Goal: Communication & Community: Answer question/provide support

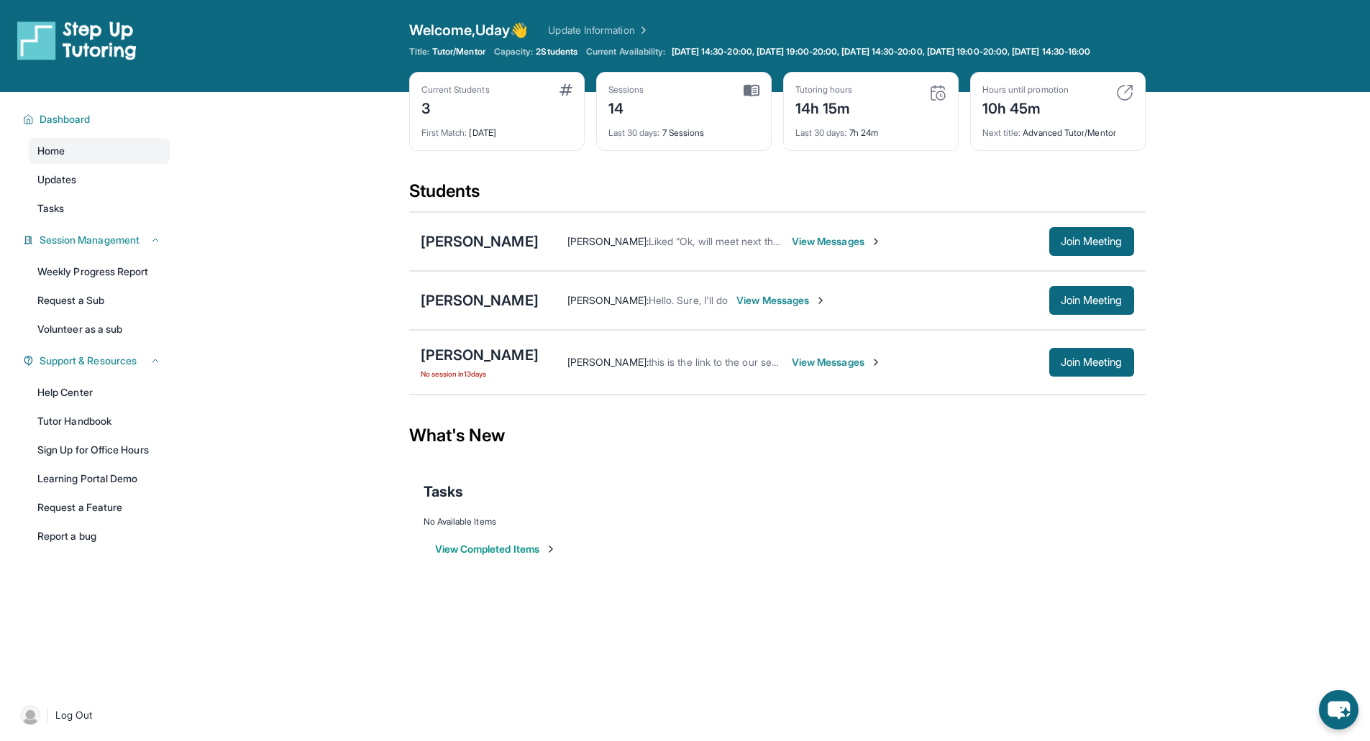
click at [778, 308] on span "View Messages" at bounding box center [781, 300] width 90 height 14
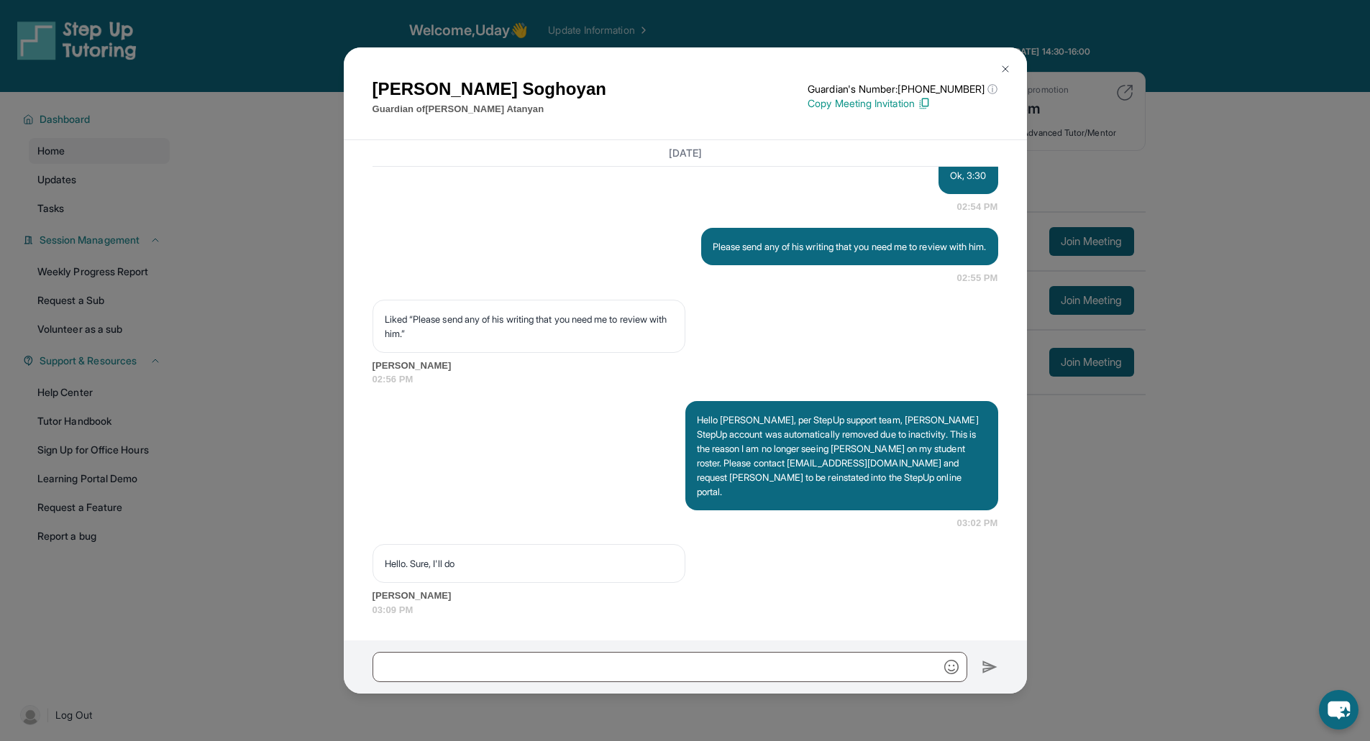
scroll to position [8035, 0]
click at [464, 645] on div at bounding box center [685, 667] width 683 height 53
click at [464, 665] on input "text" at bounding box center [669, 667] width 595 height 30
click at [433, 660] on input "text" at bounding box center [669, 667] width 595 height 30
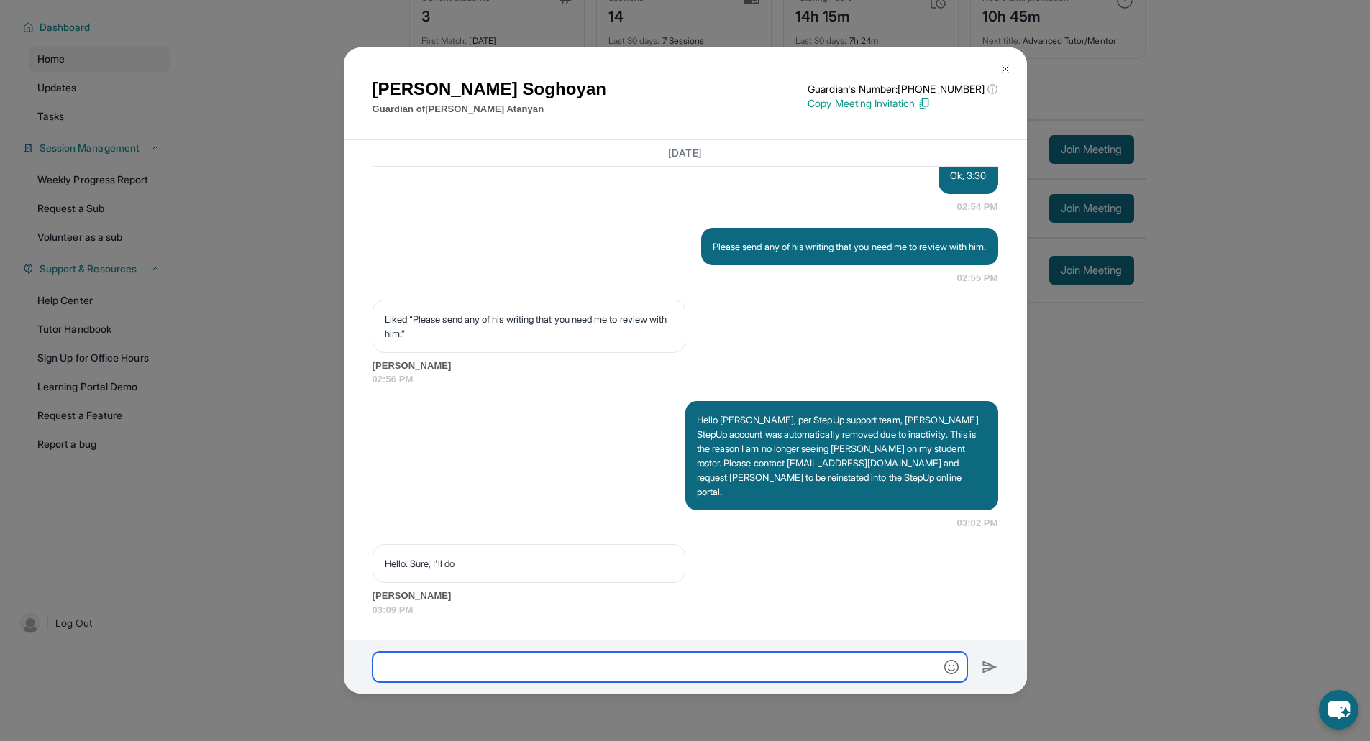
scroll to position [104, 0]
click at [422, 664] on input "text" at bounding box center [669, 667] width 595 height 30
click at [611, 515] on div "Hello Armine, per StepUp support team, Adele’s StepUp account was automatically…" at bounding box center [684, 465] width 625 height 129
click at [493, 663] on input "text" at bounding box center [669, 667] width 595 height 30
type input "**********"
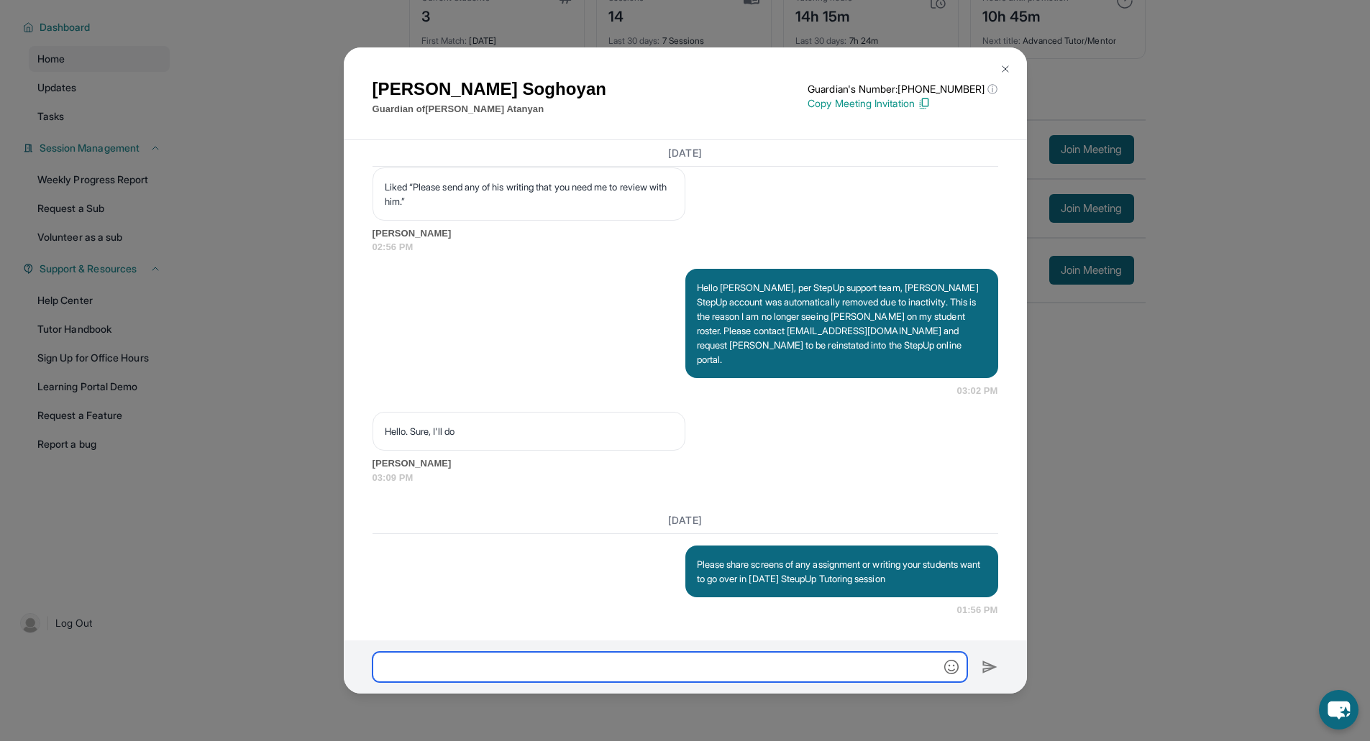
scroll to position [8168, 0]
click at [261, 303] on div "Armine Soghoyan Guardian of David Atanyan Guardian's Number: +16892073817 ⓘ Thi…" at bounding box center [685, 370] width 1370 height 741
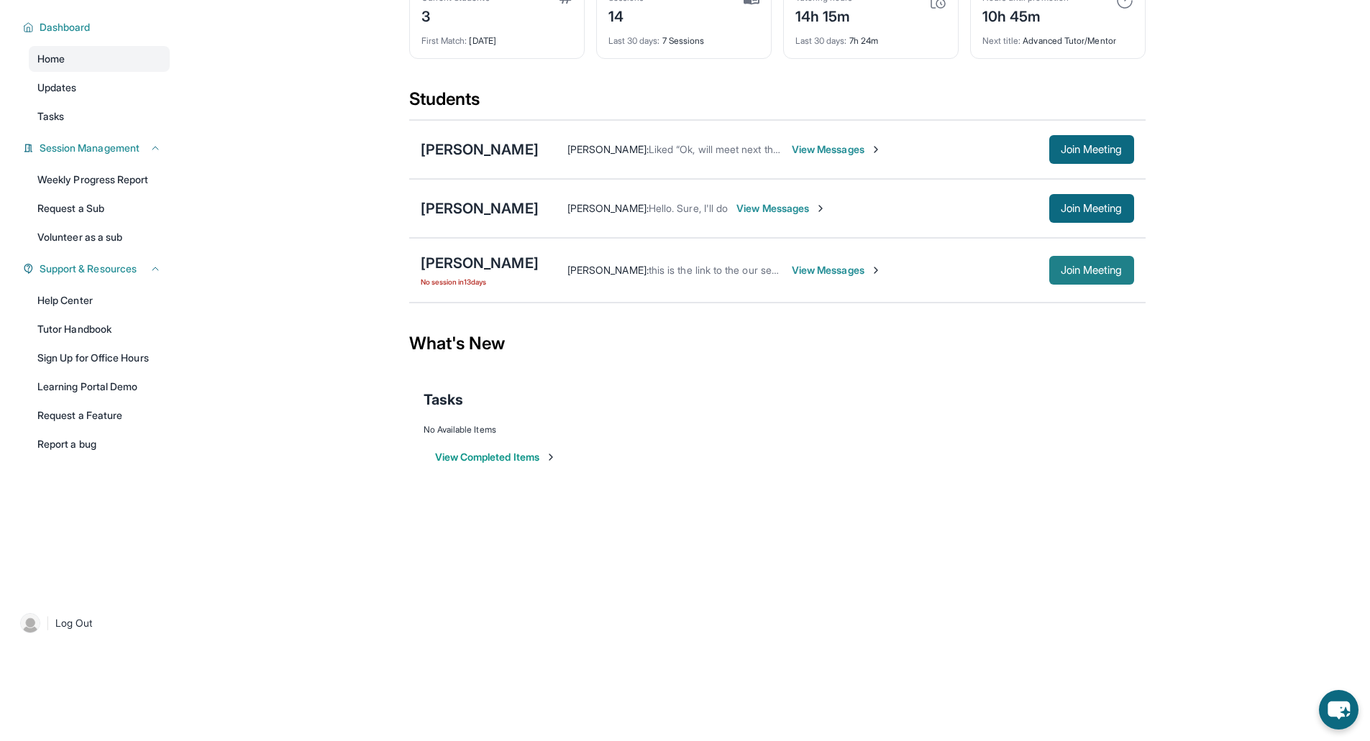
click at [1079, 272] on span "Join Meeting" at bounding box center [1091, 270] width 62 height 9
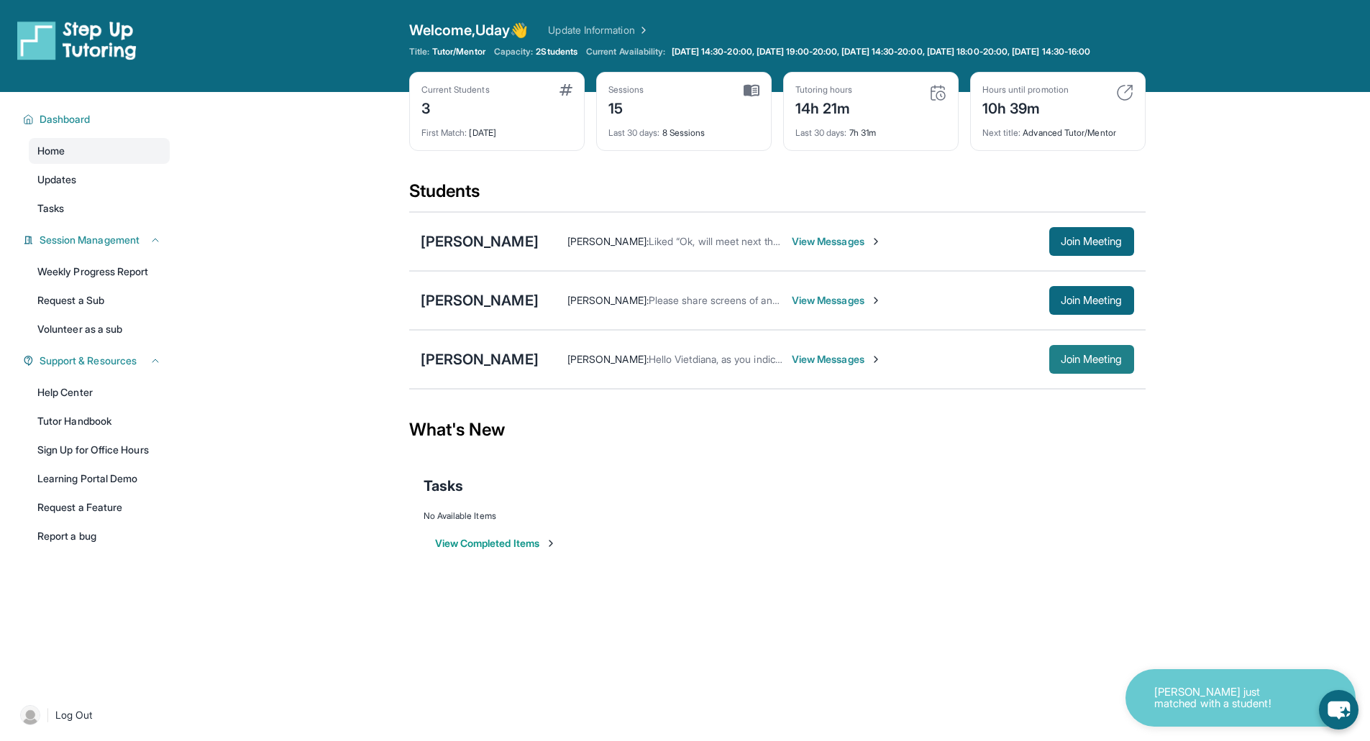
click at [1083, 374] on button "Join Meeting" at bounding box center [1091, 359] width 85 height 29
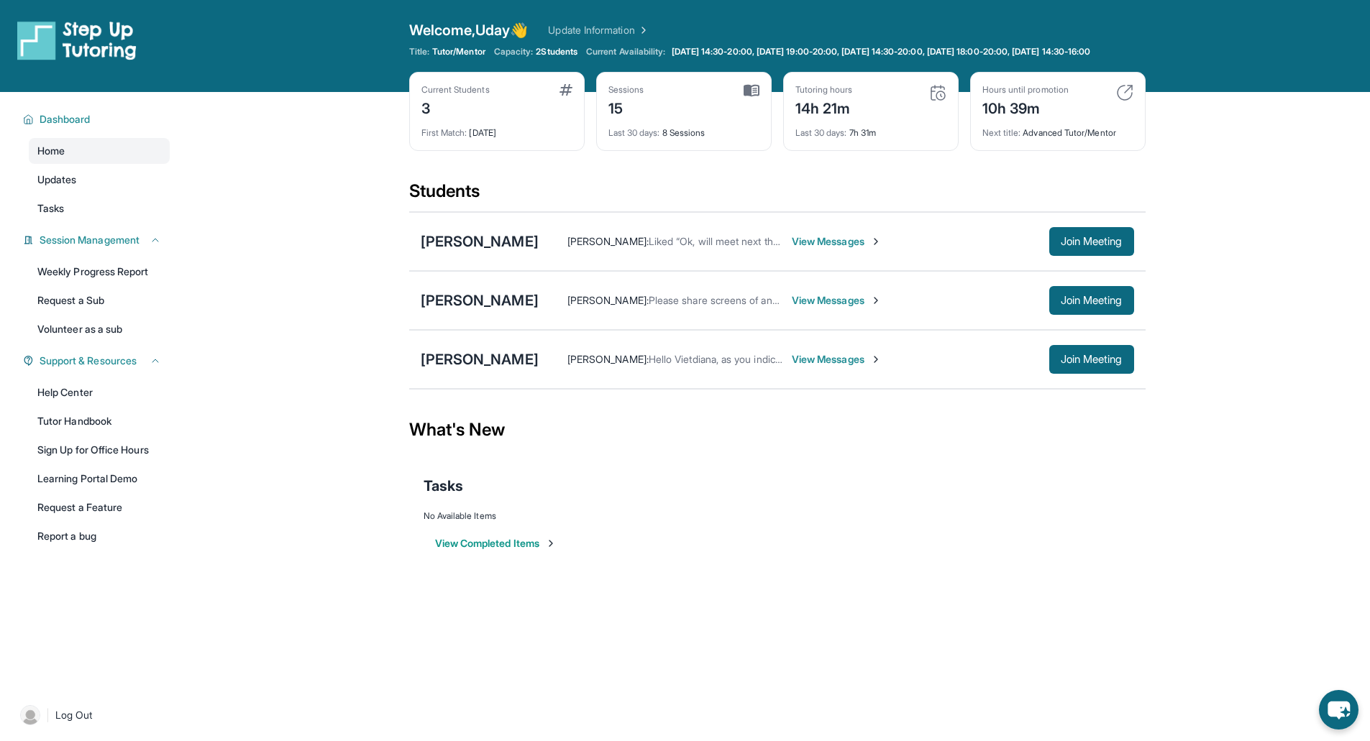
click at [817, 367] on span "View Messages" at bounding box center [837, 359] width 90 height 14
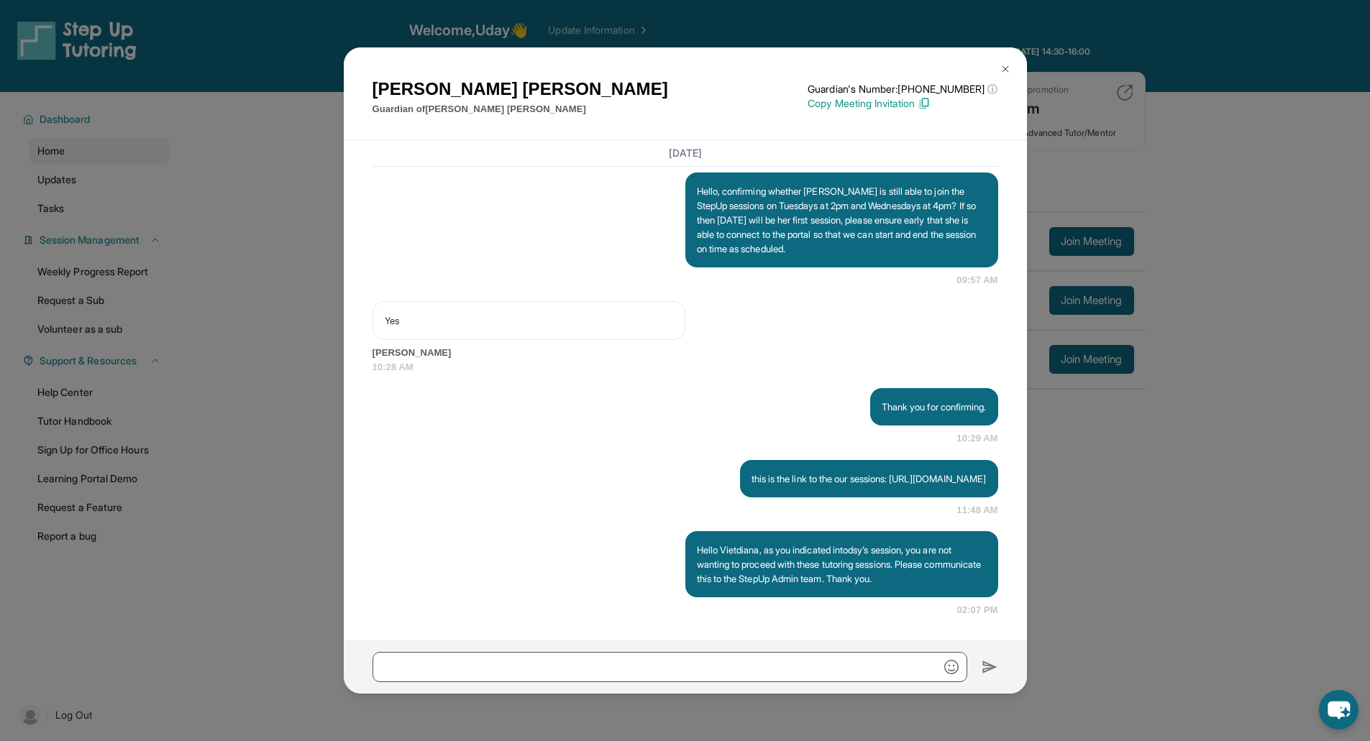
scroll to position [3537, 0]
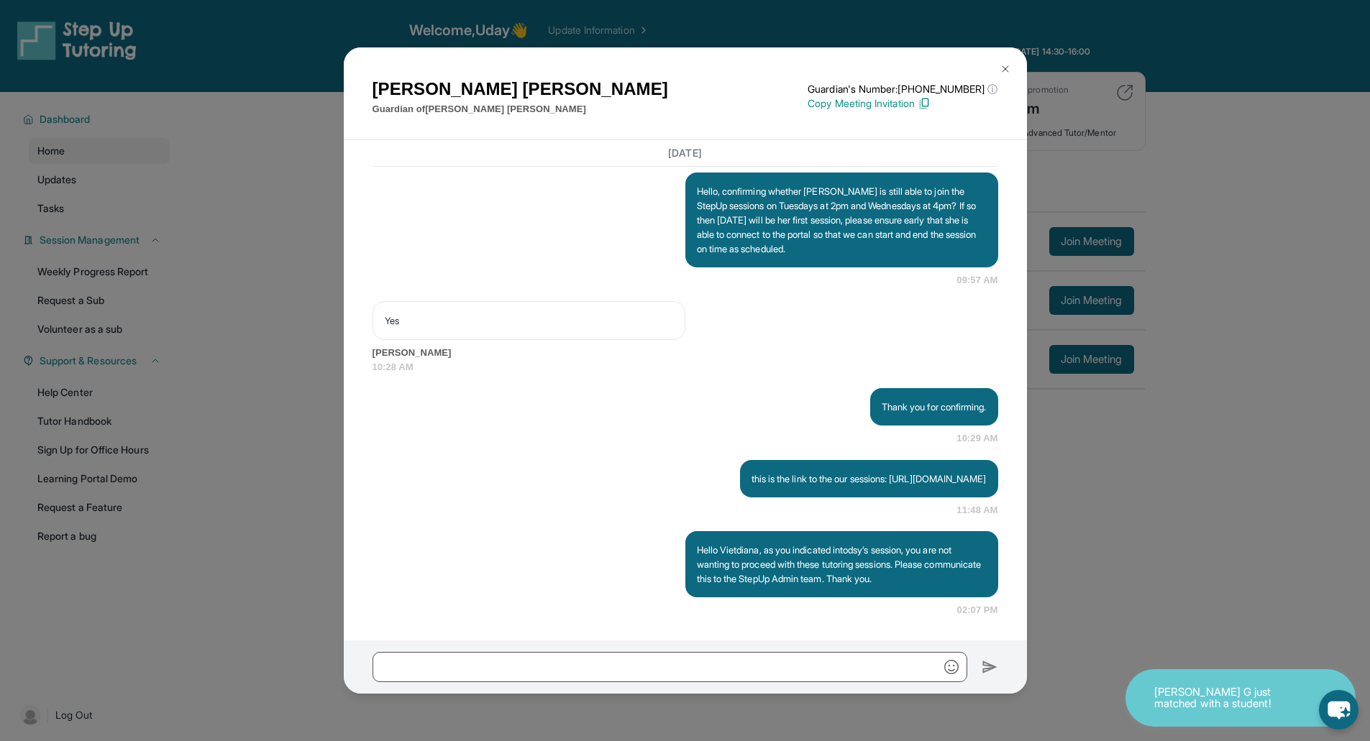
click at [1004, 70] on img at bounding box center [1005, 69] width 12 height 12
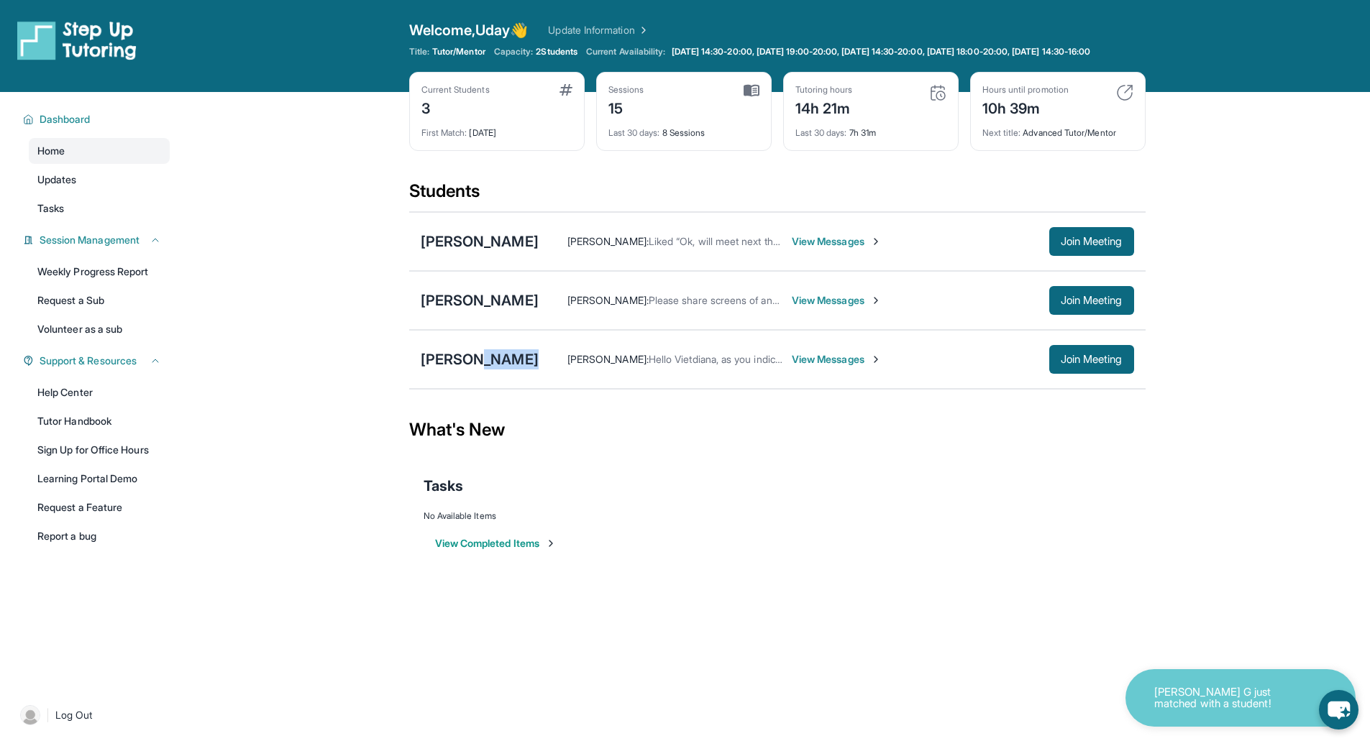
drag, startPoint x: 477, startPoint y: 385, endPoint x: 531, endPoint y: 387, distance: 53.3
click at [531, 387] on div "Leanna Serrano Uday Kane : Hello Vietdiana, as you indicated intodsy’s session,…" at bounding box center [777, 359] width 736 height 59
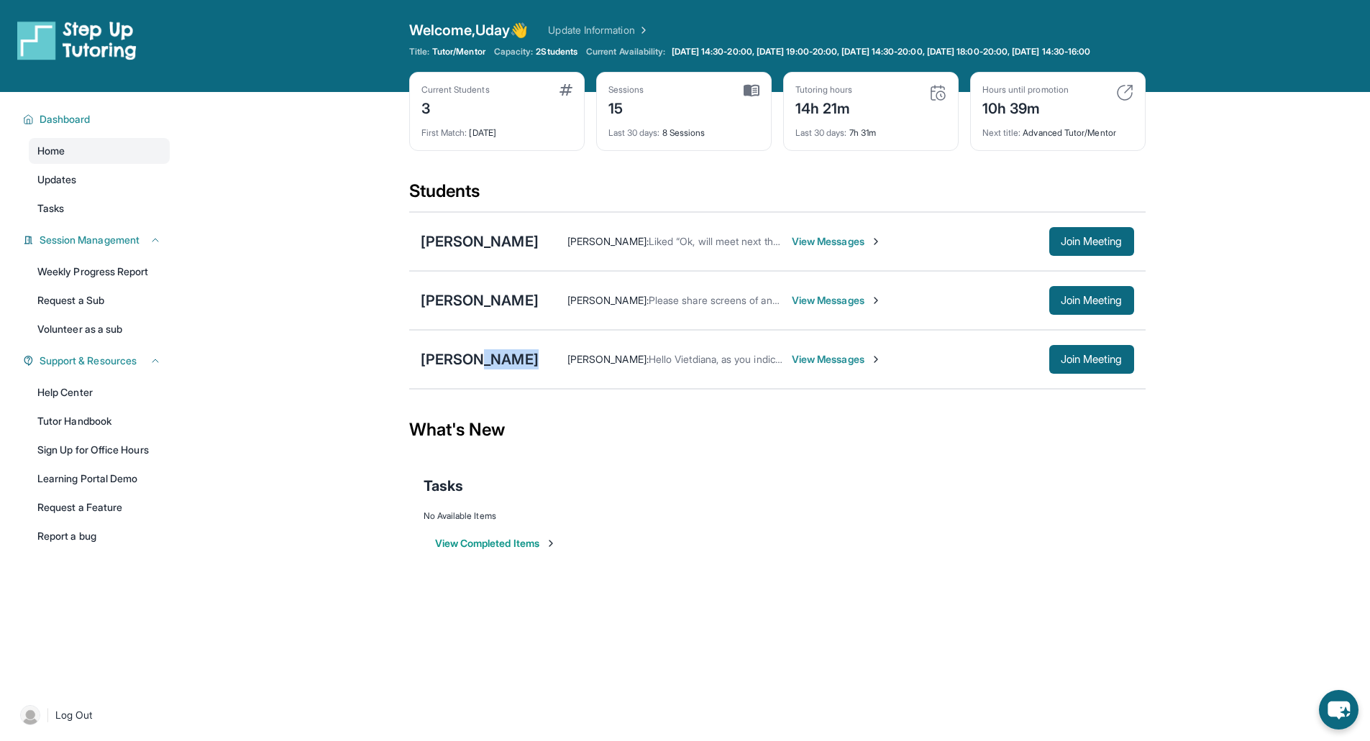
copy div "[PERSON_NAME]"
click at [465, 370] on div "[PERSON_NAME]" at bounding box center [480, 359] width 118 height 20
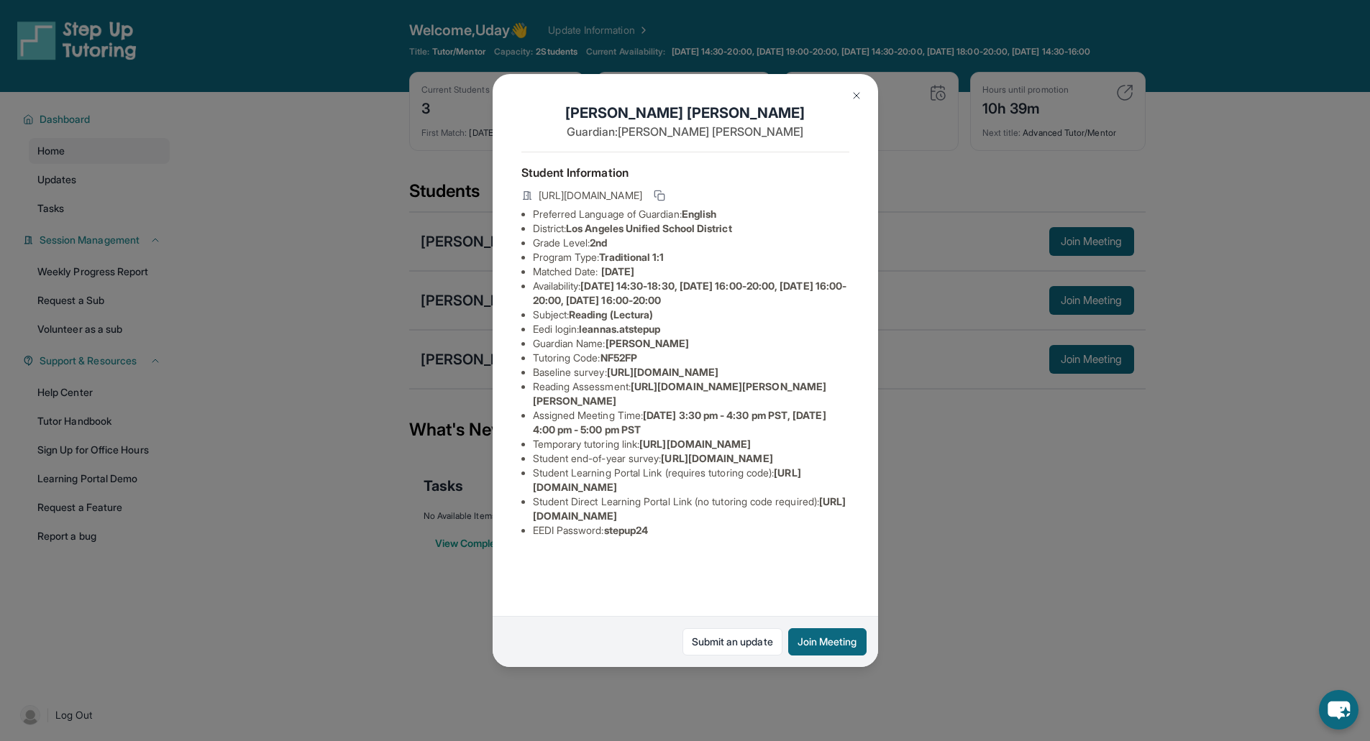
drag, startPoint x: 699, startPoint y: 356, endPoint x: 614, endPoint y: 349, distance: 85.9
click at [614, 349] on li "Guardian Name : Viridiana Velasco" at bounding box center [691, 343] width 316 height 14
copy span "[PERSON_NAME]"
click at [857, 96] on img at bounding box center [856, 96] width 12 height 12
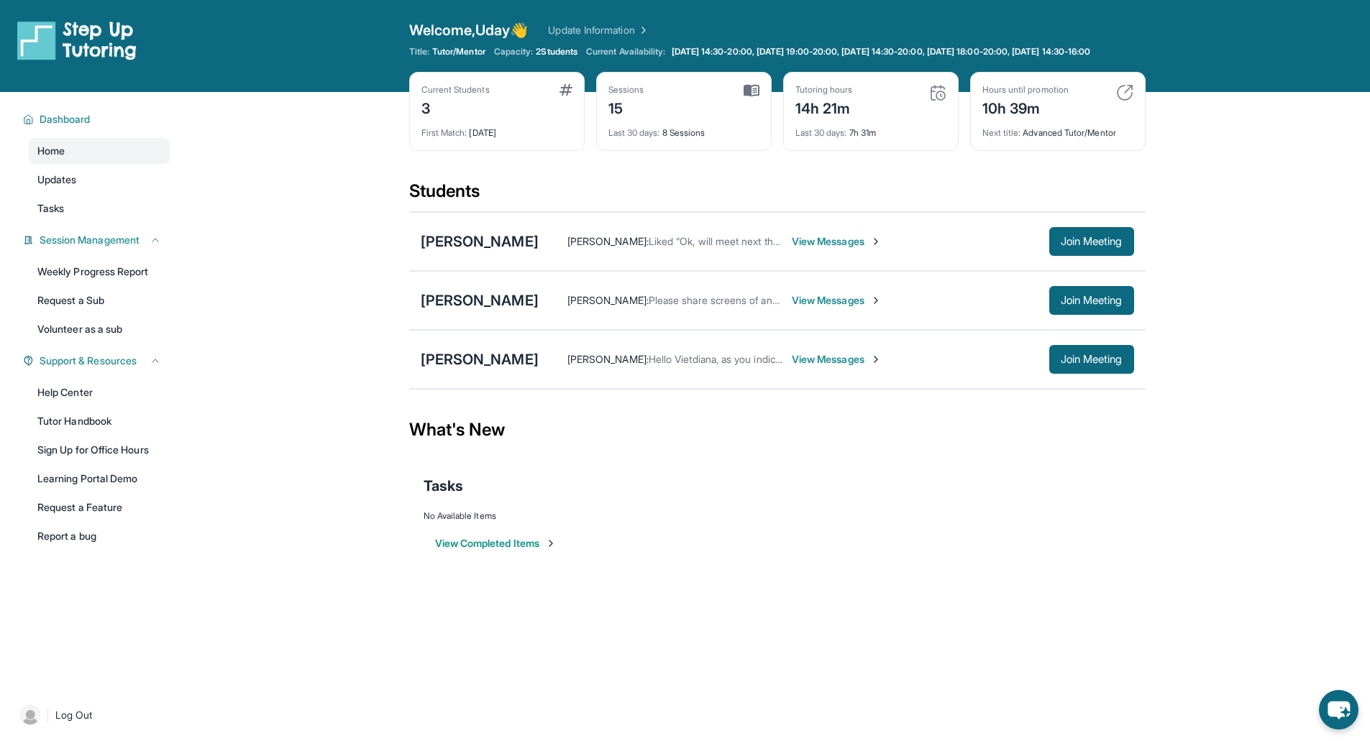
click at [825, 308] on span "View Messages" at bounding box center [837, 300] width 90 height 14
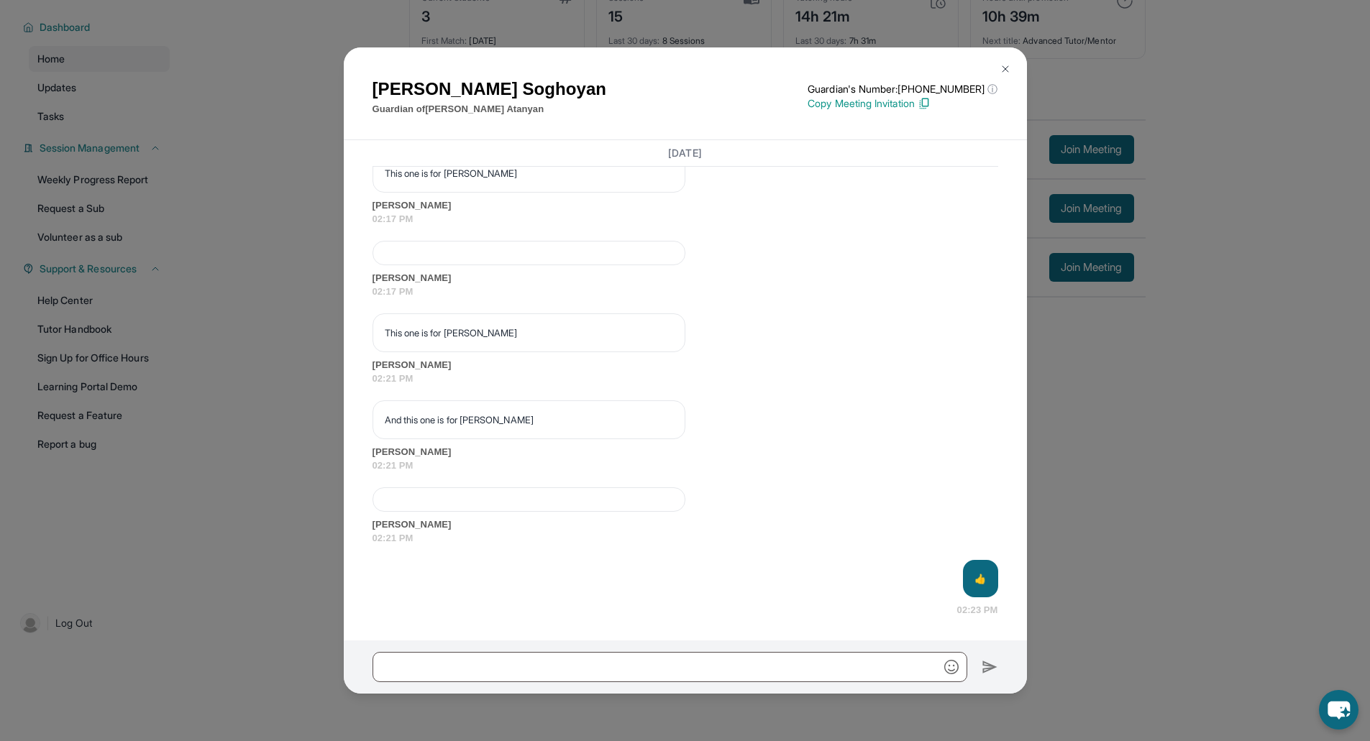
scroll to position [8645, 0]
click at [1005, 69] on img at bounding box center [1005, 69] width 12 height 12
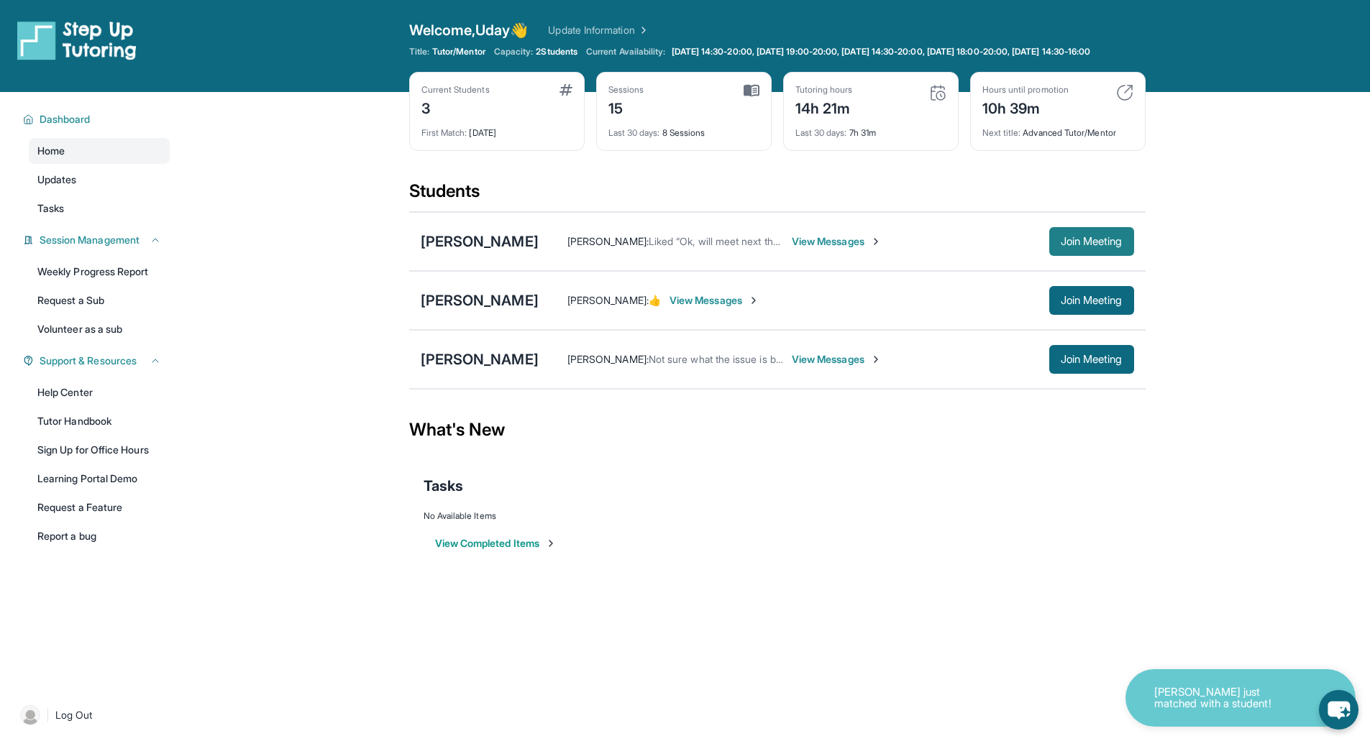
click at [1096, 246] on span "Join Meeting" at bounding box center [1091, 241] width 62 height 9
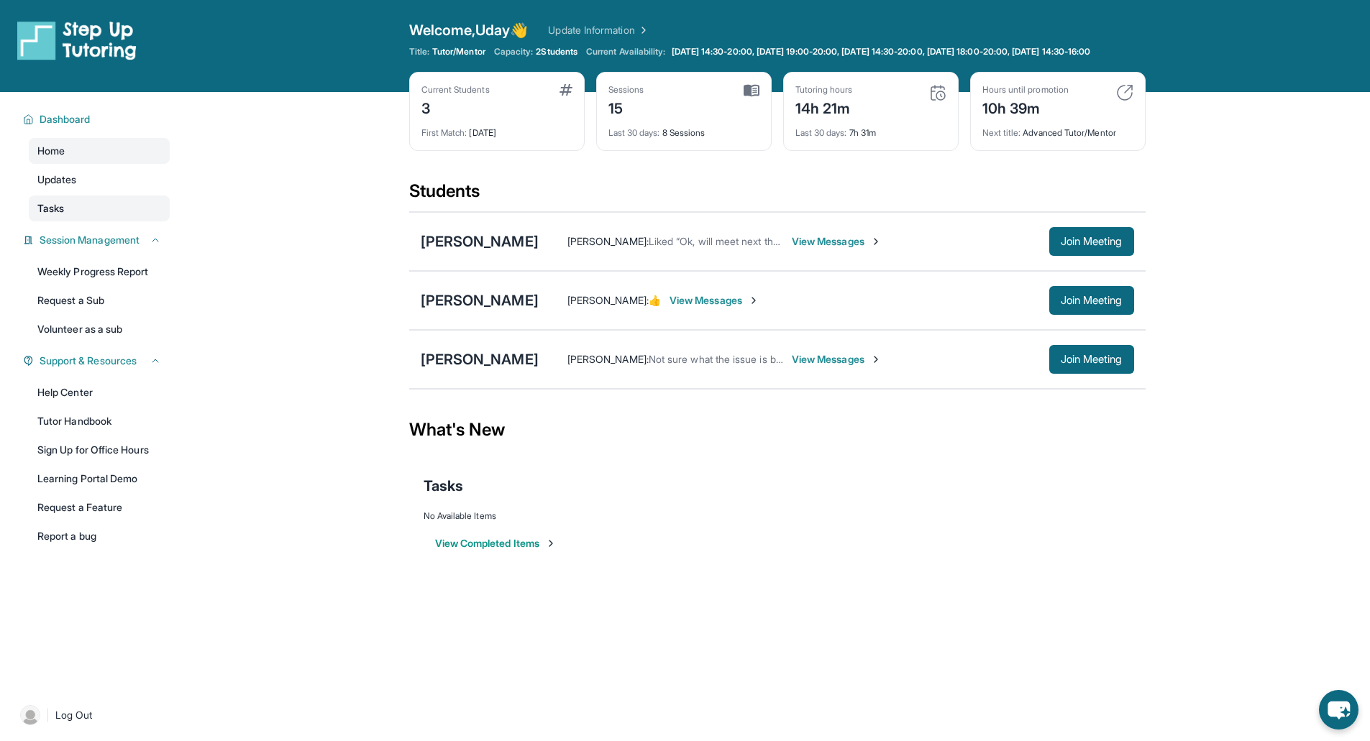
click at [77, 221] on link "Tasks" at bounding box center [99, 209] width 141 height 26
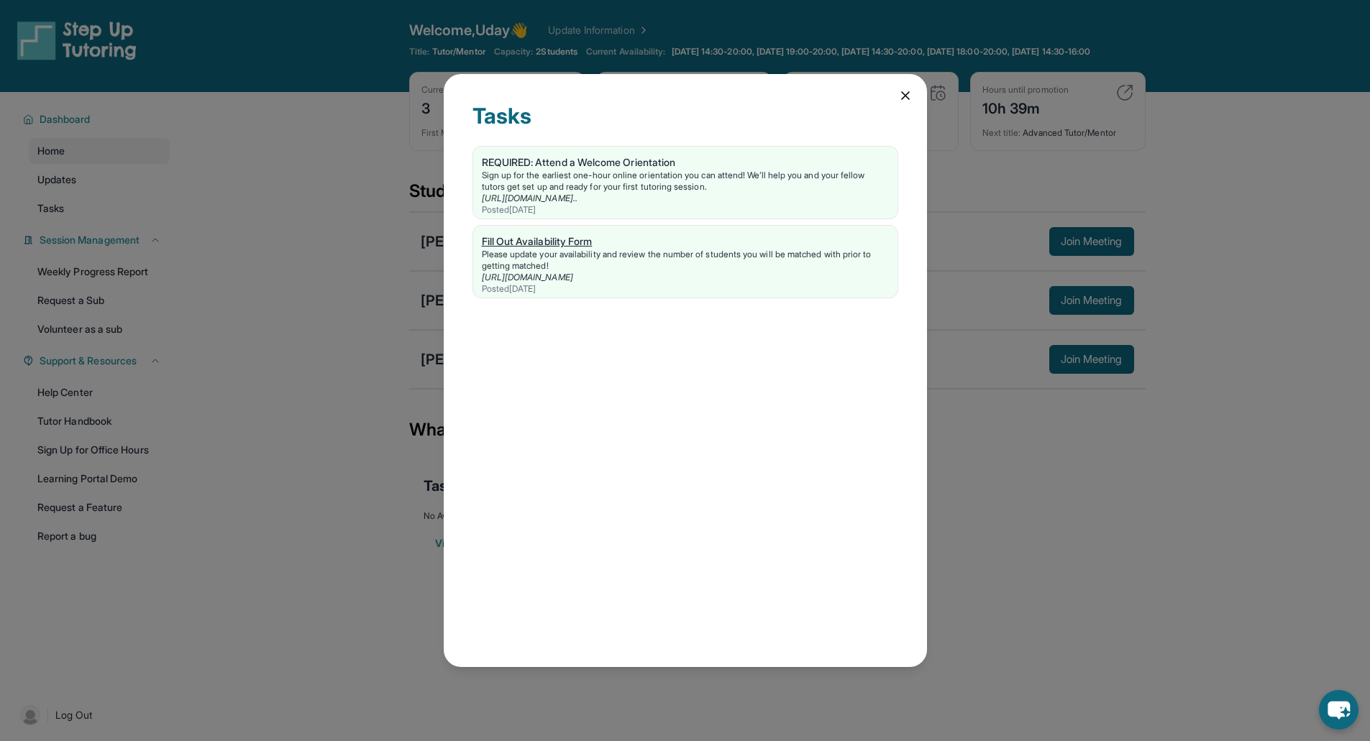
click at [538, 237] on div "Fill Out Availability Form" at bounding box center [685, 241] width 407 height 14
click at [1048, 407] on div "Tasks REQUIRED: Attend a Welcome Orientation Sign up for the earliest one-hour …" at bounding box center [685, 370] width 1370 height 741
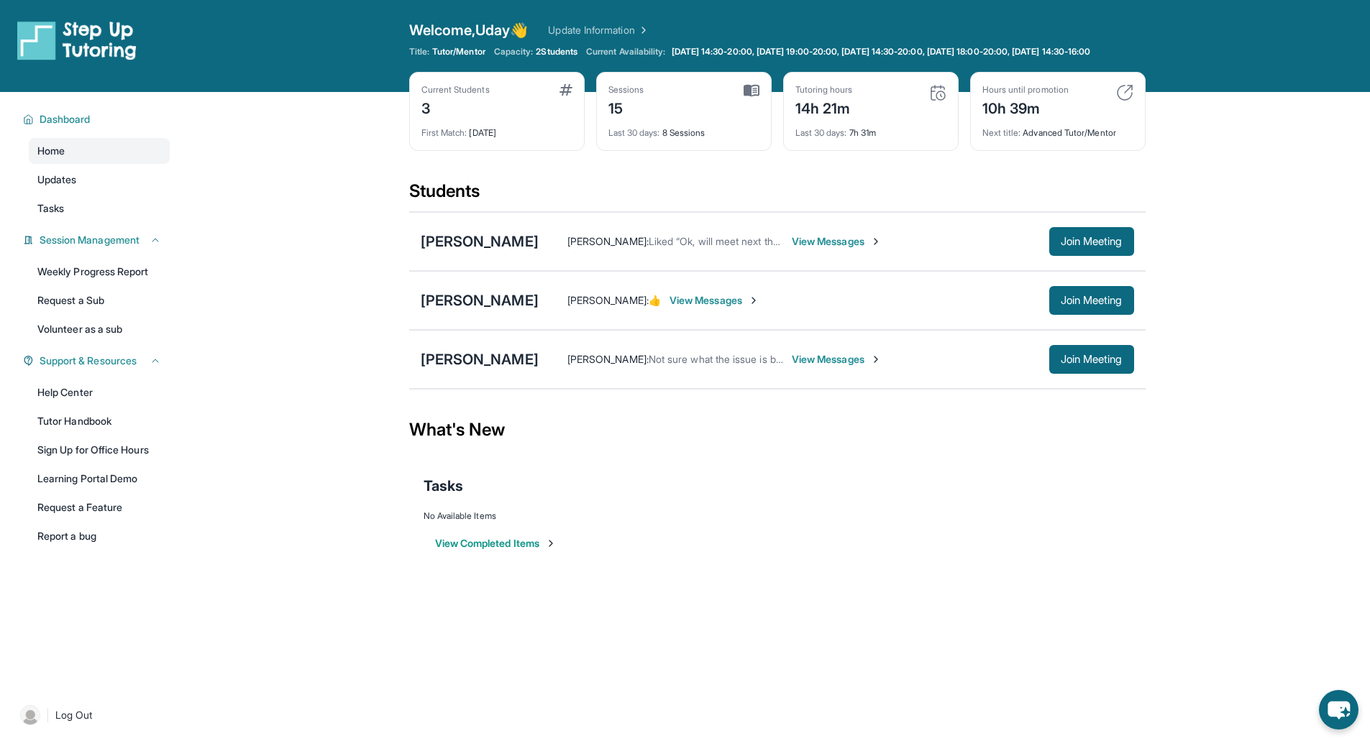
click at [879, 565] on div "View Completed Items" at bounding box center [776, 543] width 707 height 43
click at [830, 367] on span "View Messages" at bounding box center [837, 359] width 90 height 14
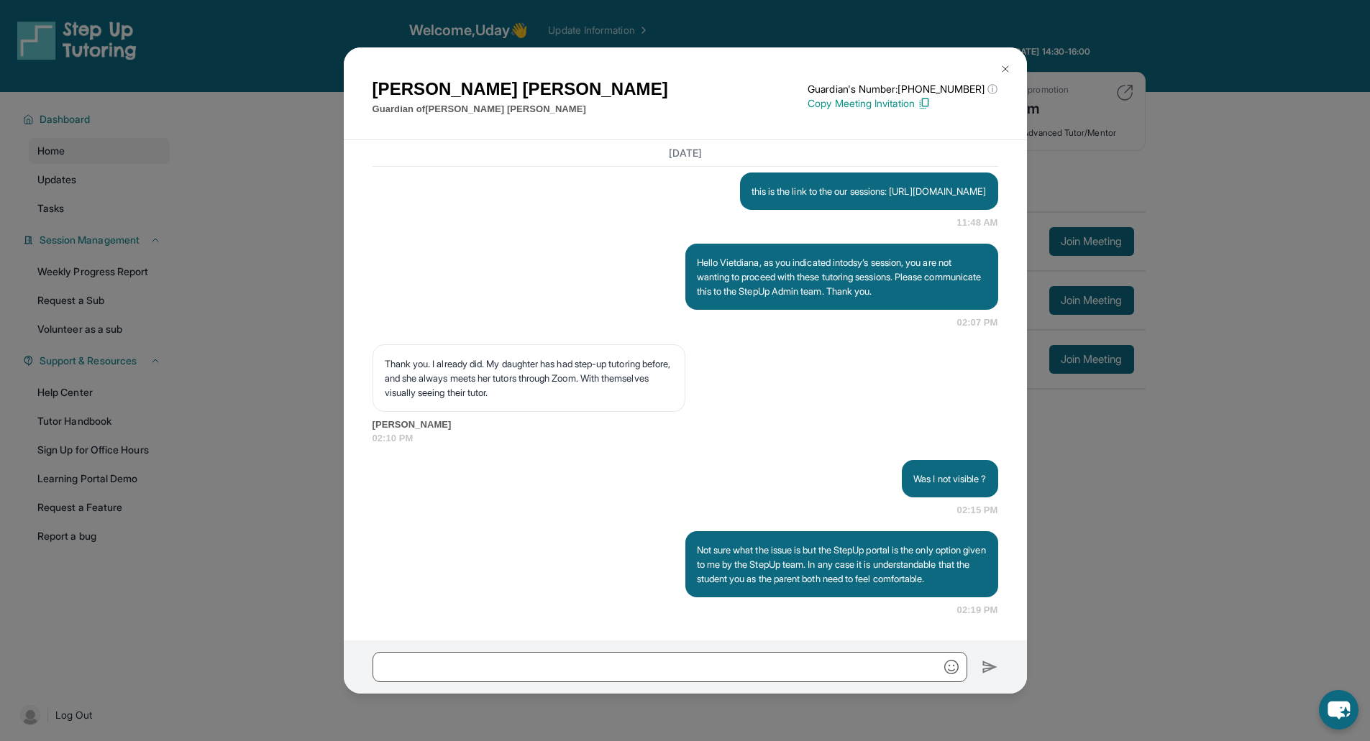
scroll to position [3839, 0]
click at [839, 549] on p "Not sure what the issue is but the StepUp portal is the only option given to me…" at bounding box center [842, 564] width 290 height 43
click at [595, 661] on input "text" at bounding box center [669, 667] width 595 height 30
click at [1009, 67] on img at bounding box center [1005, 69] width 12 height 12
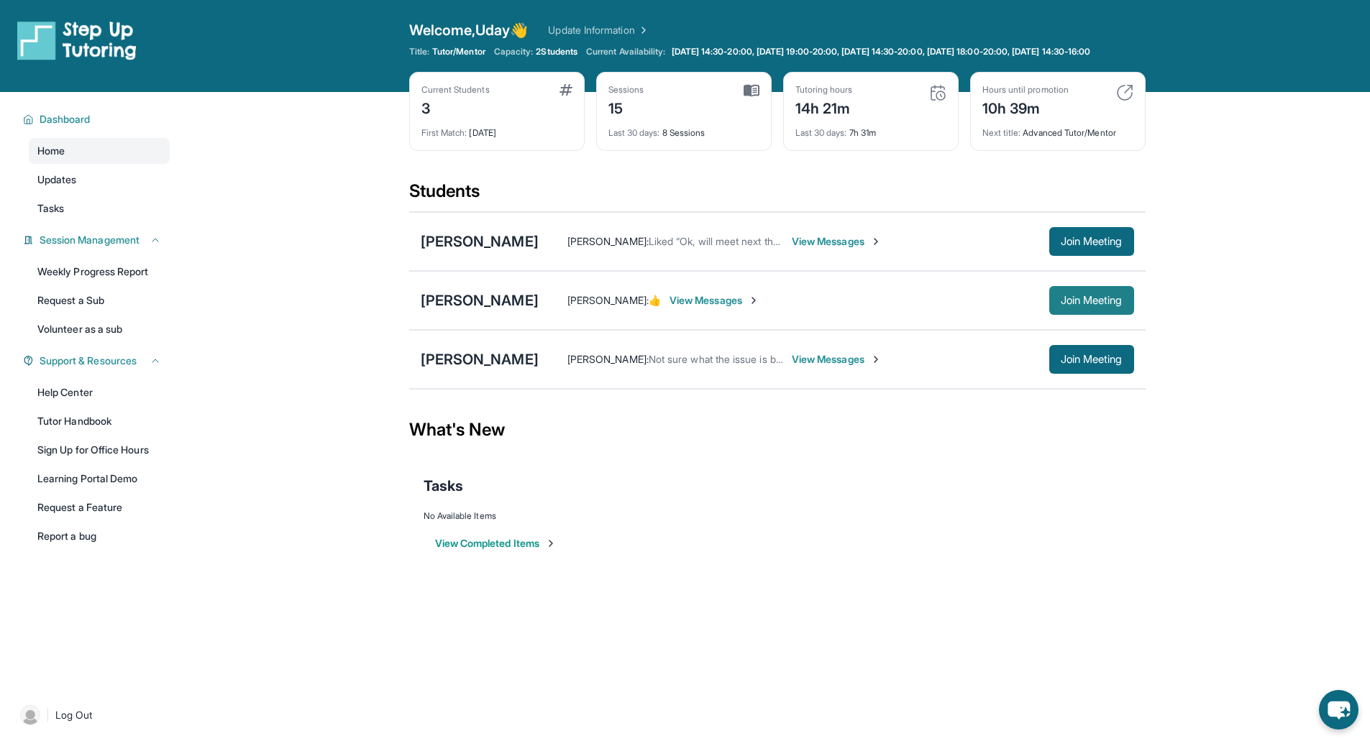
click at [1084, 302] on button "Join Meeting" at bounding box center [1091, 300] width 85 height 29
click at [1103, 305] on span "Join Meeting" at bounding box center [1091, 300] width 62 height 9
